Goal: Find contact information: Find contact information

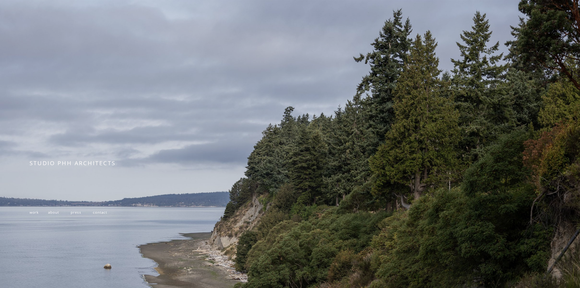
click at [34, 214] on span "work" at bounding box center [34, 211] width 9 height 5
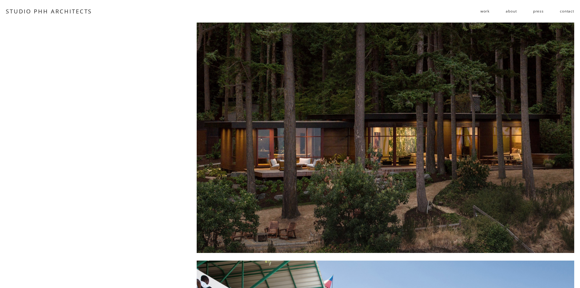
click at [564, 12] on link "contact" at bounding box center [567, 11] width 14 height 10
